Goal: Find contact information: Find contact information

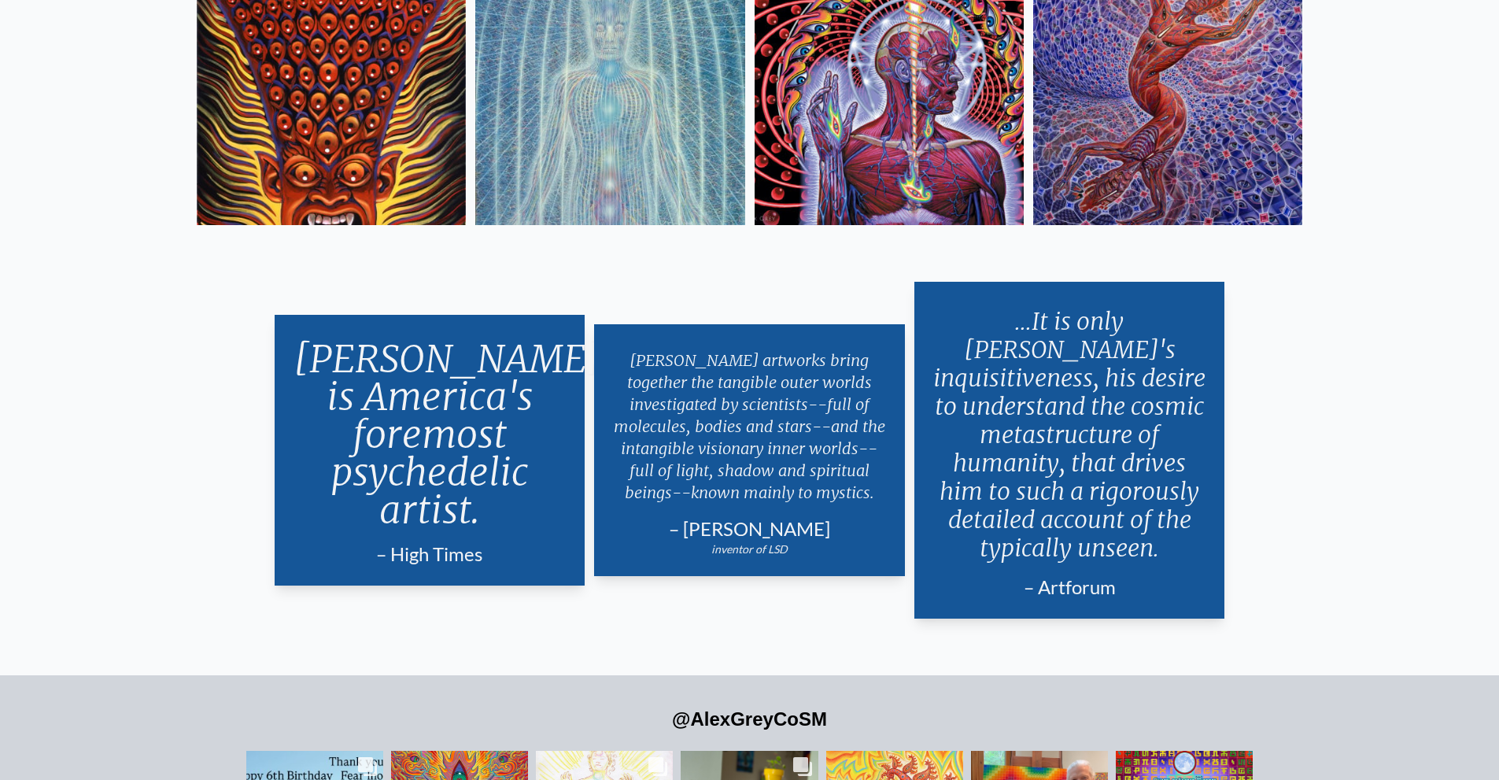
scroll to position [3903, 0]
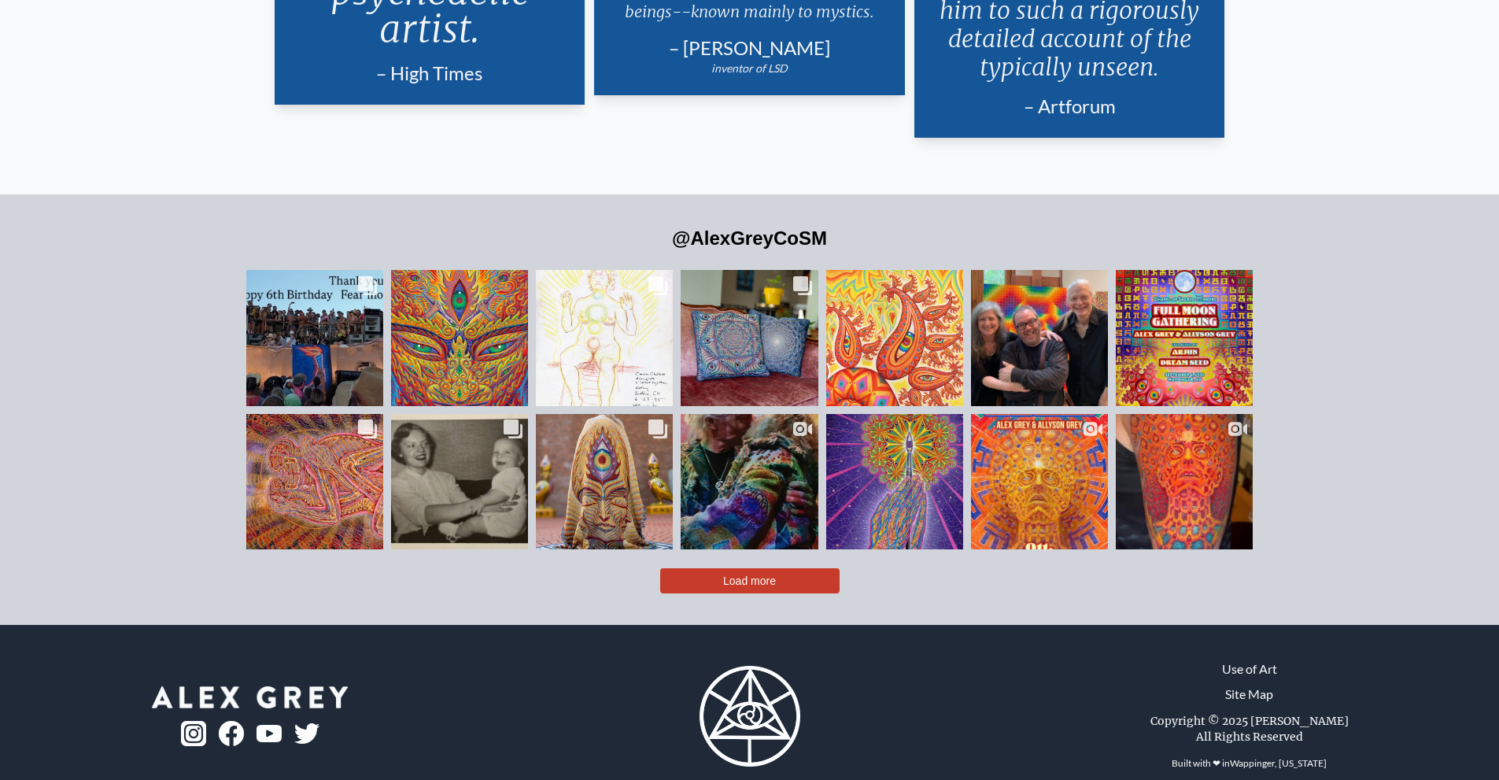
click at [222, 721] on img at bounding box center [231, 733] width 25 height 25
click at [264, 725] on img at bounding box center [269, 734] width 25 height 18
click at [191, 721] on img at bounding box center [193, 733] width 25 height 25
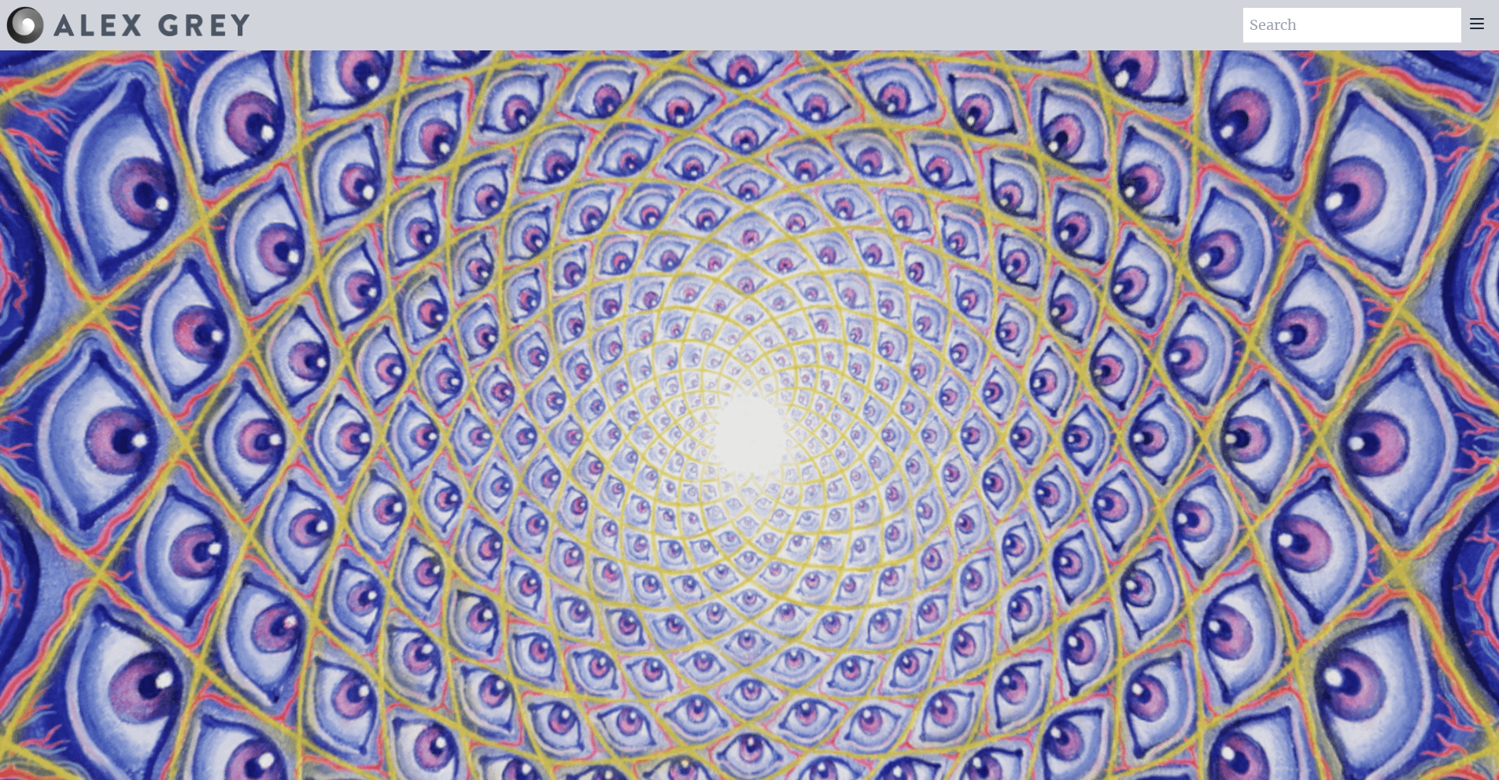
click at [794, 1] on div "Art Writings About" at bounding box center [749, 25] width 1499 height 50
click at [1471, 26] on icon at bounding box center [1477, 23] width 19 height 19
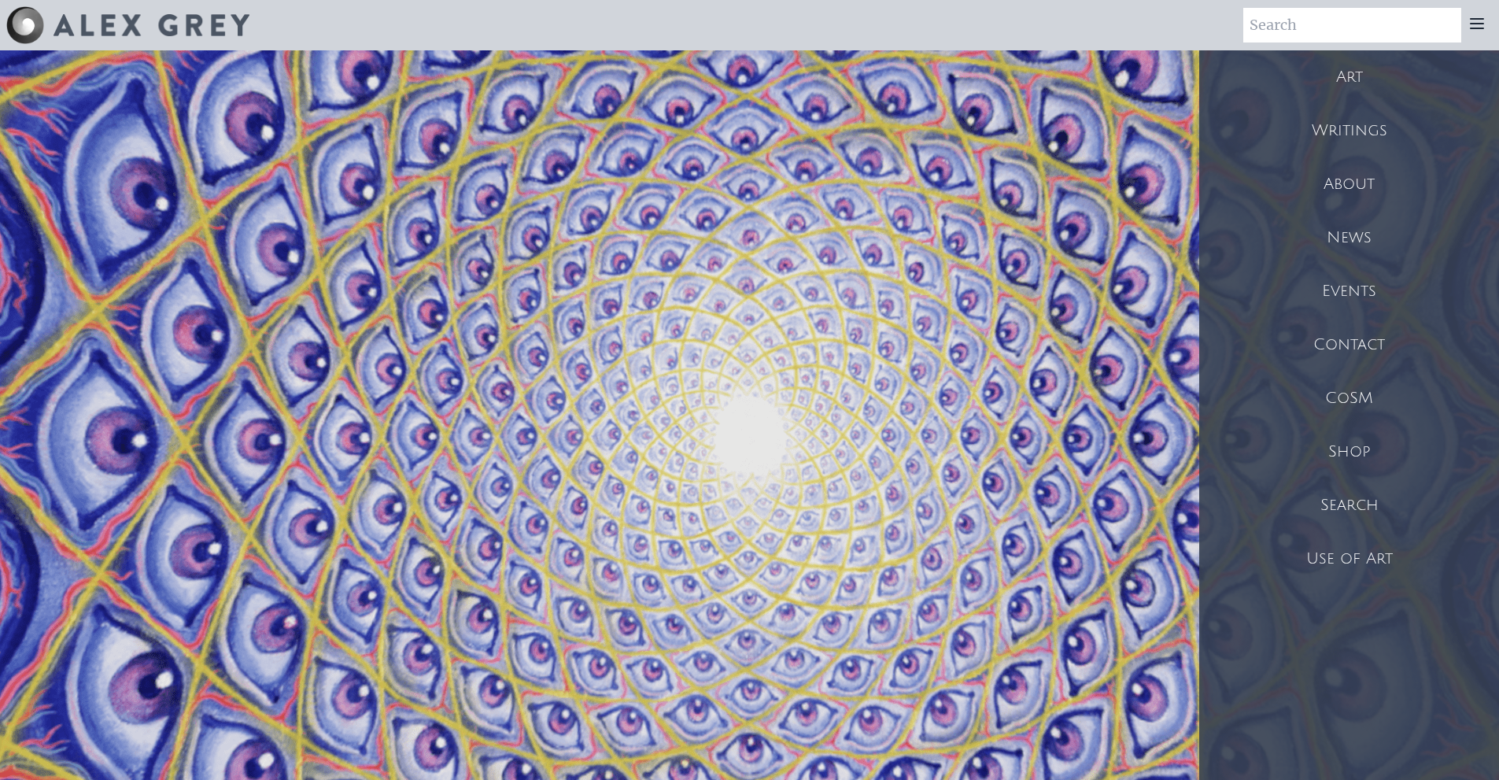
click at [1348, 342] on div "Contact" at bounding box center [1349, 345] width 300 height 54
